Goal: Task Accomplishment & Management: Use online tool/utility

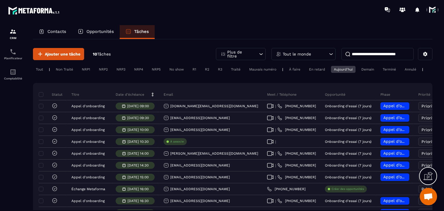
click at [79, 71] on div "Non Traité" at bounding box center [86, 69] width 14 height 7
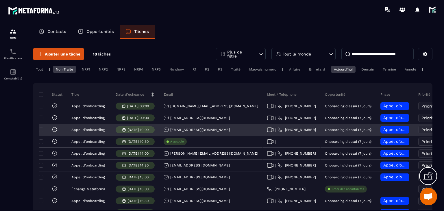
scroll to position [29, 0]
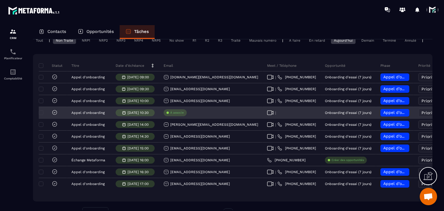
click at [167, 116] on div "À associe" at bounding box center [174, 112] width 23 height 7
click at [178, 114] on div "À associe" at bounding box center [174, 112] width 23 height 7
click at [179, 115] on p "À associe" at bounding box center [177, 113] width 14 height 4
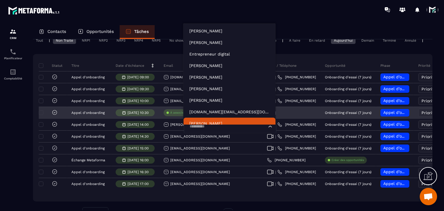
scroll to position [4, 0]
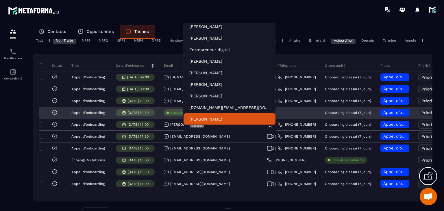
click at [196, 130] on input "Search for option" at bounding box center [226, 126] width 79 height 6
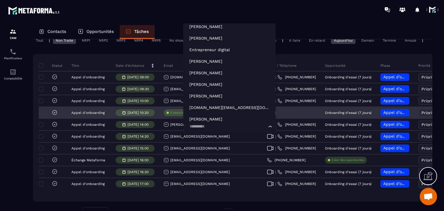
paste input "**********"
type input "**********"
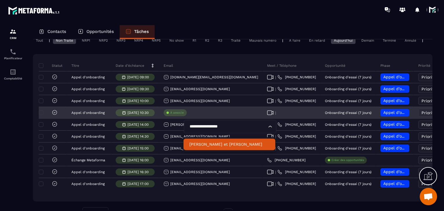
scroll to position [0, 0]
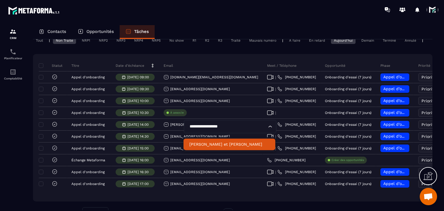
click at [210, 146] on p "[PERSON_NAME] et [PERSON_NAME]" at bounding box center [229, 144] width 80 height 6
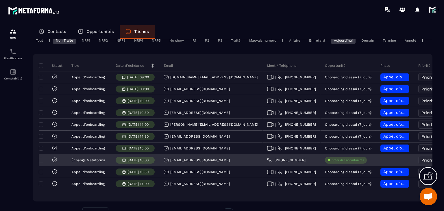
click at [200, 162] on div "[EMAIL_ADDRESS][DOMAIN_NAME]" at bounding box center [196, 159] width 66 height 5
